Goal: Information Seeking & Learning: Learn about a topic

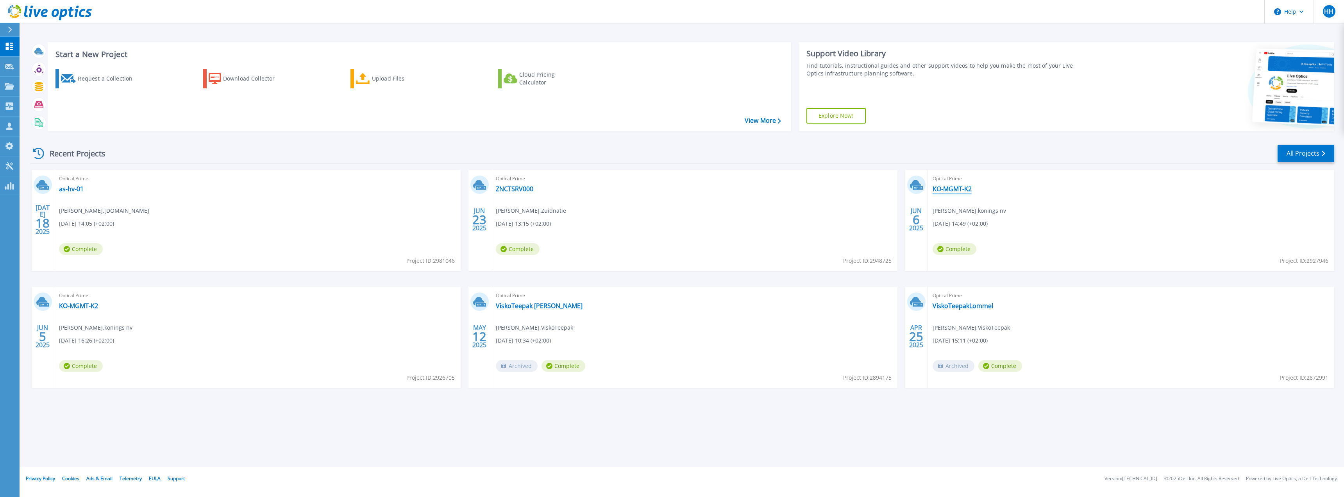
click at [946, 188] on link "KO-MGMT-K2" at bounding box center [952, 189] width 39 height 8
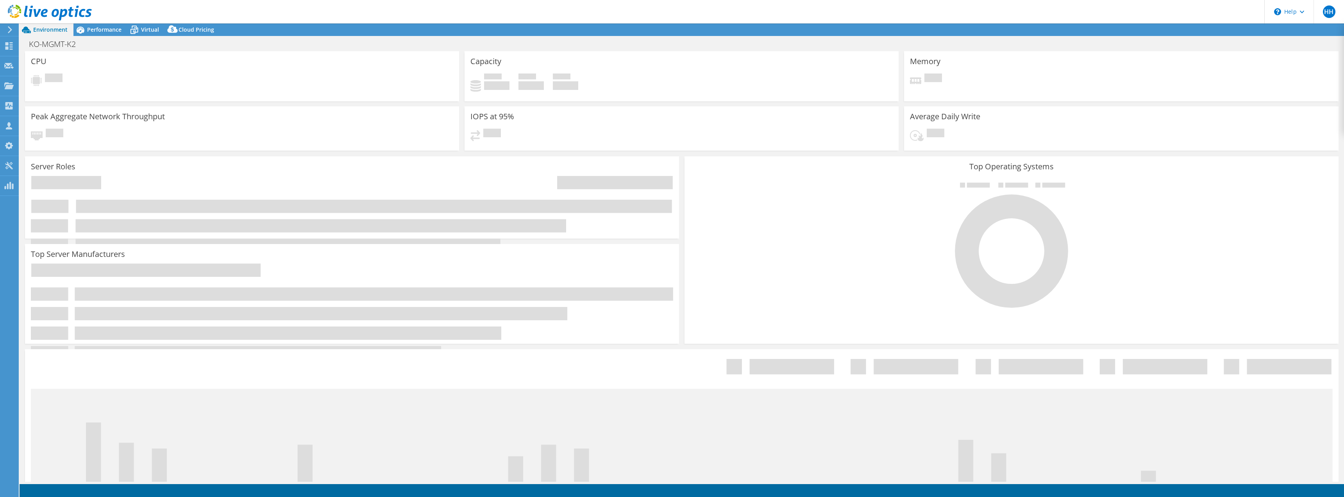
select select "EUFrankfurt"
select select "EUR"
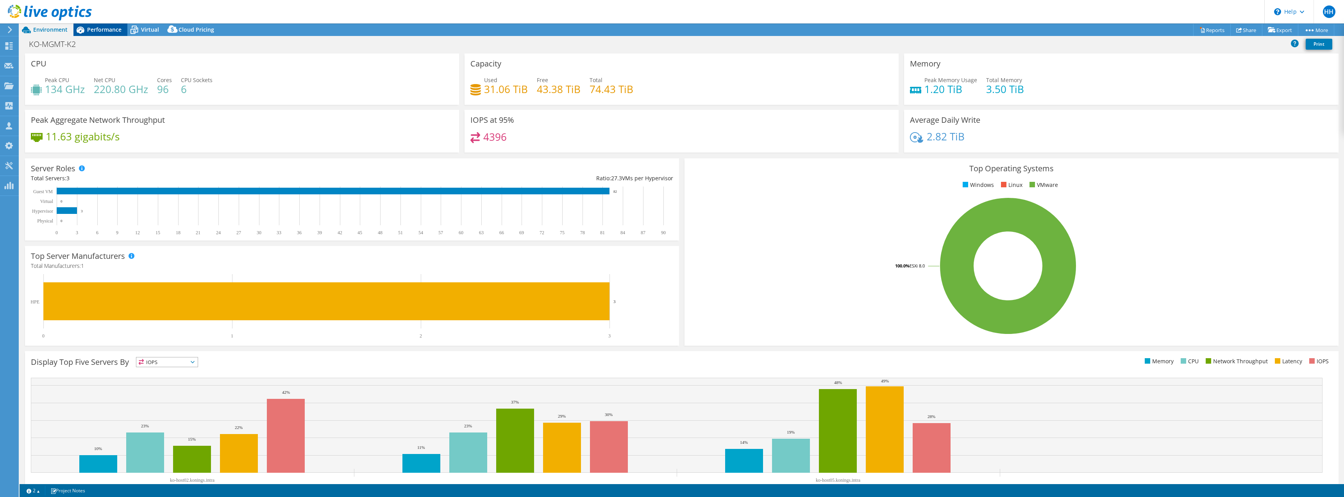
click at [88, 31] on span "Performance" at bounding box center [104, 29] width 34 height 7
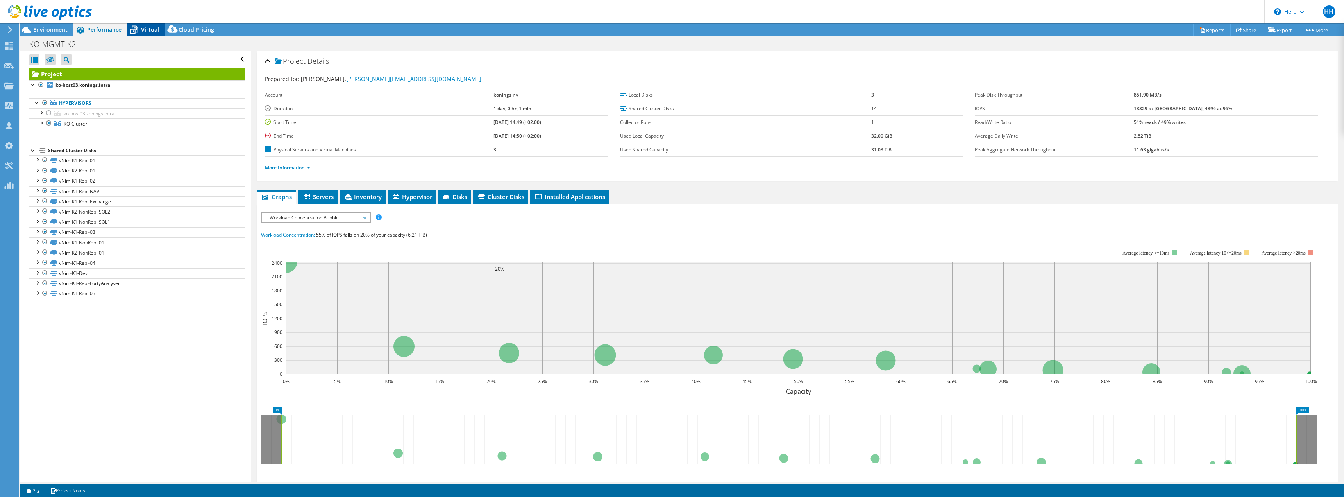
click at [133, 29] on icon at bounding box center [135, 30] width 8 height 6
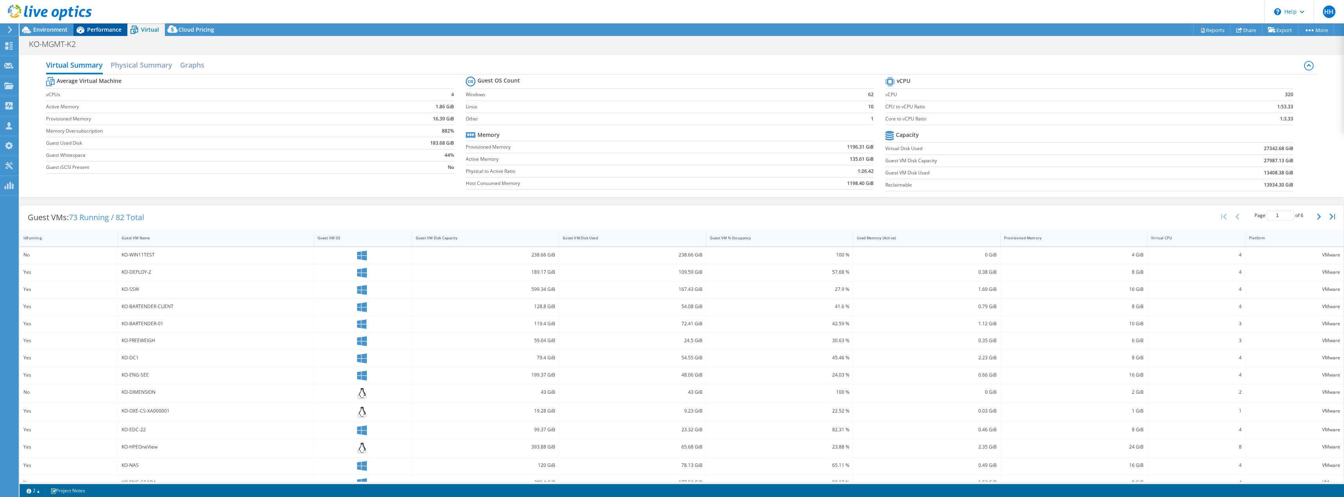
click at [104, 28] on span "Performance" at bounding box center [104, 29] width 34 height 7
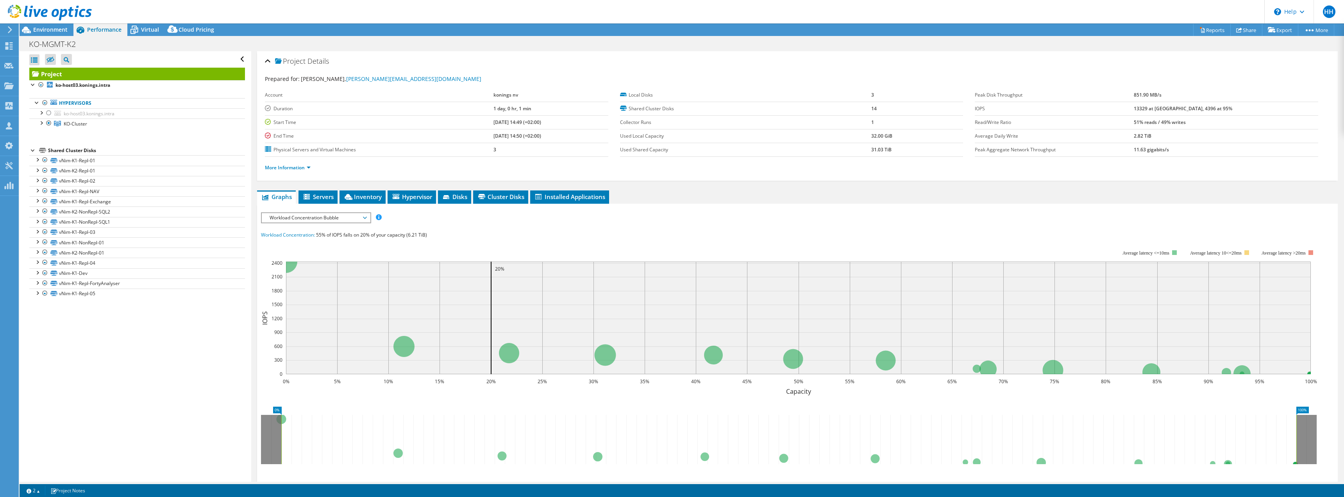
click at [290, 208] on div "IOPS Disk Throughput IO Size Latency Queue Depth CPU Percentage Memory Page Fau…" at bounding box center [797, 354] width 1073 height 293
click at [292, 218] on span "Workload Concentration Bubble" at bounding box center [316, 217] width 100 height 9
click at [346, 223] on li "IOPS" at bounding box center [316, 226] width 108 height 9
